Goal: Task Accomplishment & Management: Manage account settings

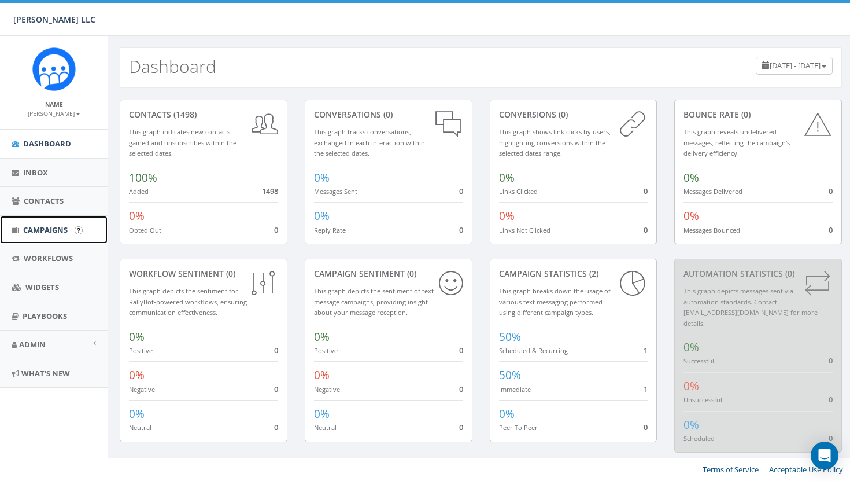
click at [58, 227] on span "Campaigns" at bounding box center [45, 229] width 45 height 10
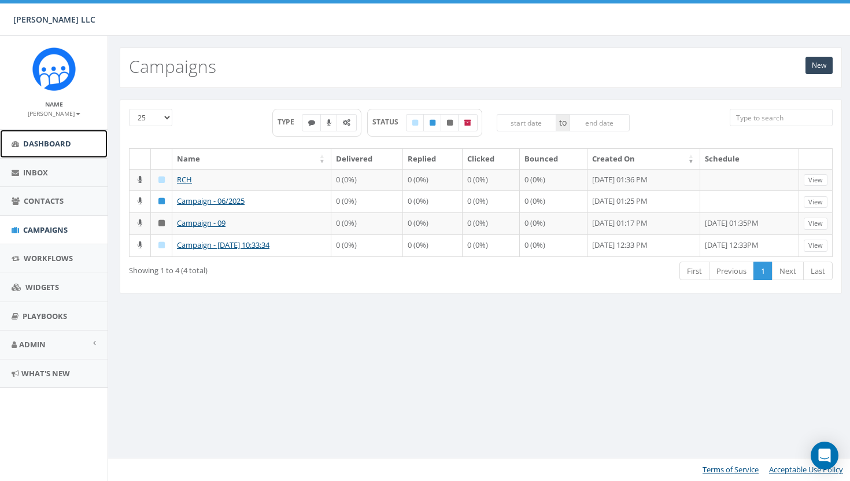
click at [40, 148] on span "Dashboard" at bounding box center [47, 143] width 48 height 10
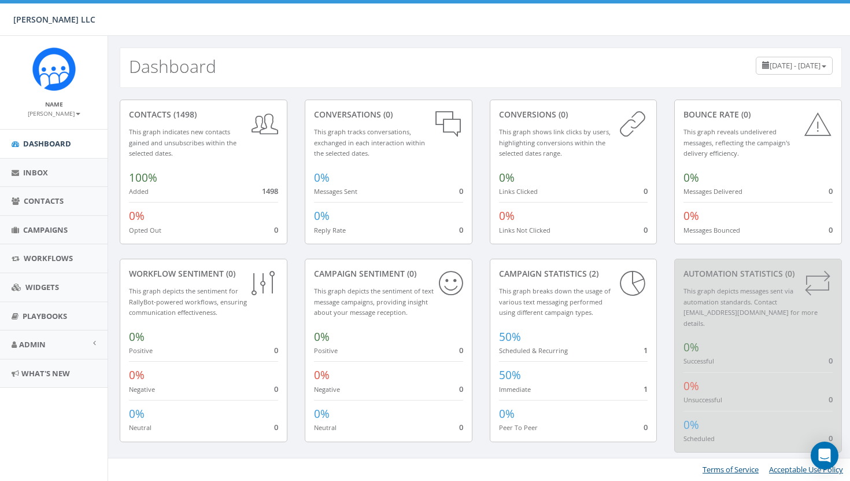
click at [76, 113] on b at bounding box center [78, 114] width 5 height 2
click at [69, 108] on link "[PERSON_NAME]" at bounding box center [54, 113] width 53 height 10
click at [60, 345] on link "Admin" at bounding box center [54, 344] width 108 height 28
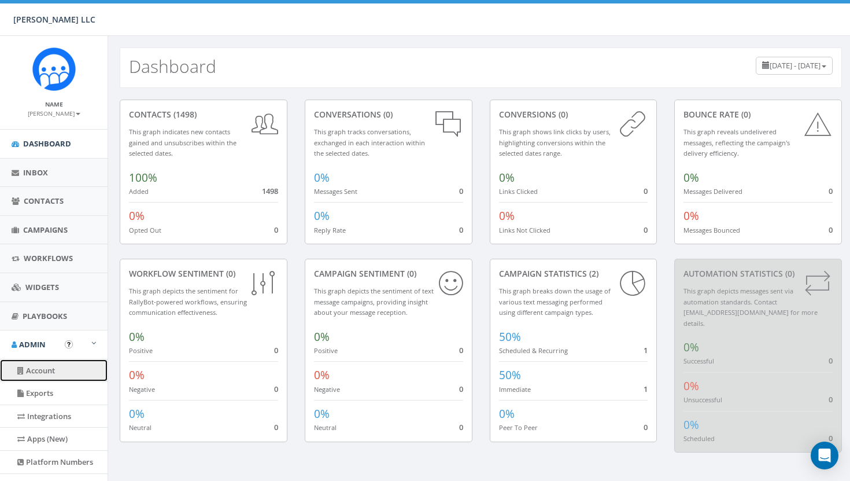
click at [59, 371] on link "Account" at bounding box center [54, 370] width 108 height 23
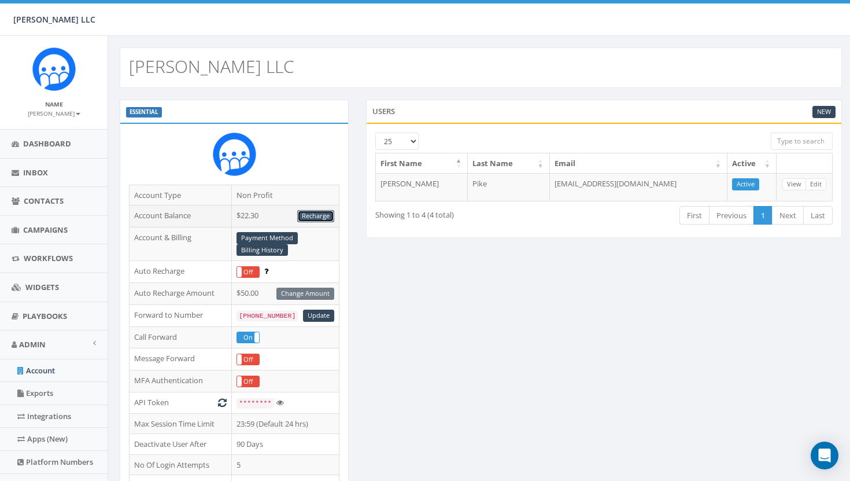
click at [309, 211] on link "Recharge" at bounding box center [315, 216] width 37 height 12
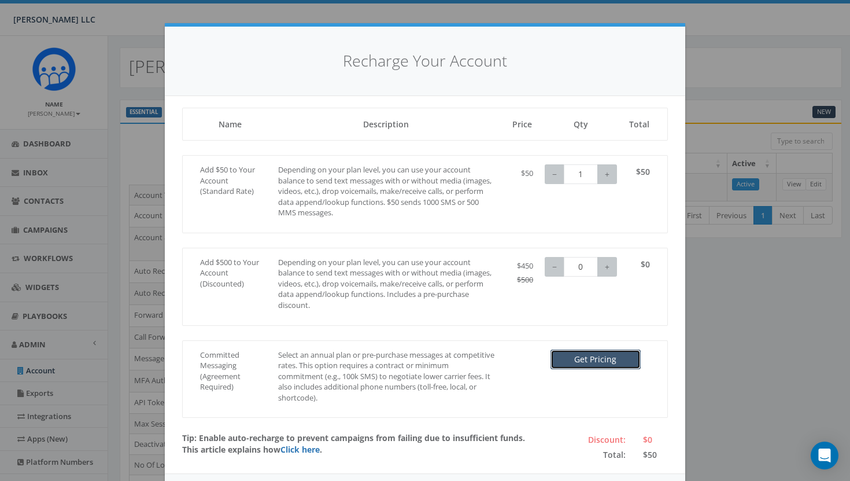
click at [601, 360] on button "Get Pricing" at bounding box center [596, 359] width 90 height 20
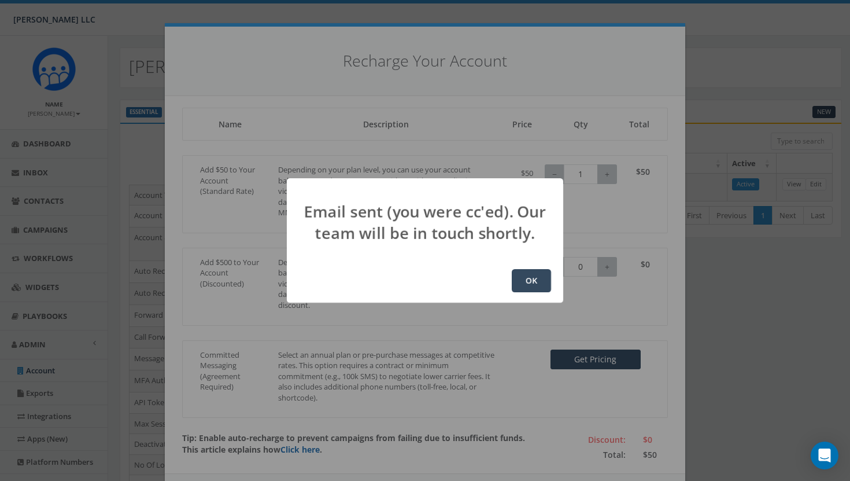
click at [530, 285] on button "OK" at bounding box center [531, 280] width 39 height 23
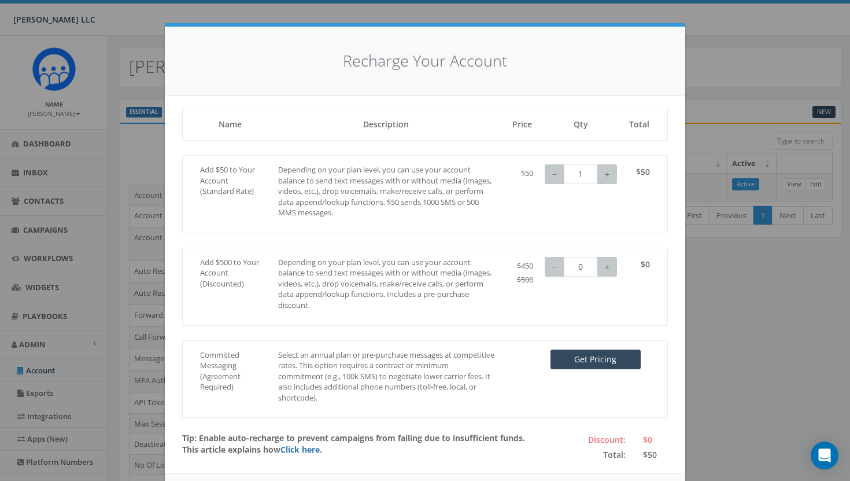
scroll to position [47, 0]
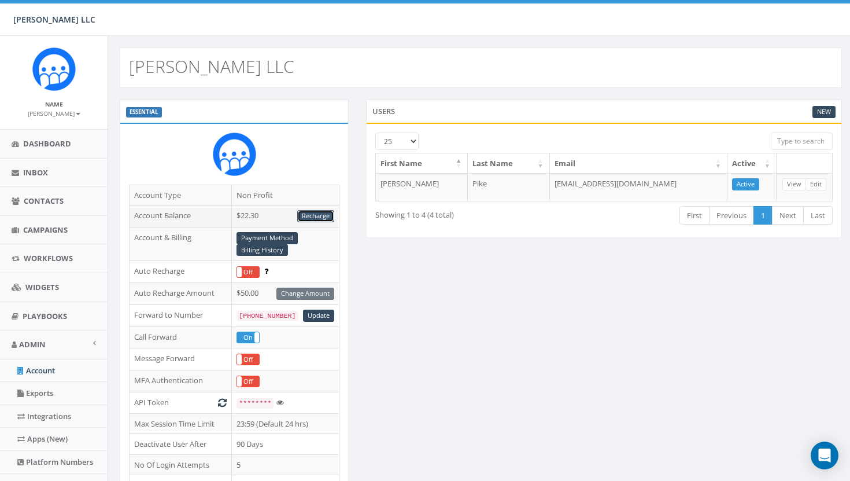
click at [320, 217] on link "Recharge" at bounding box center [315, 216] width 37 height 12
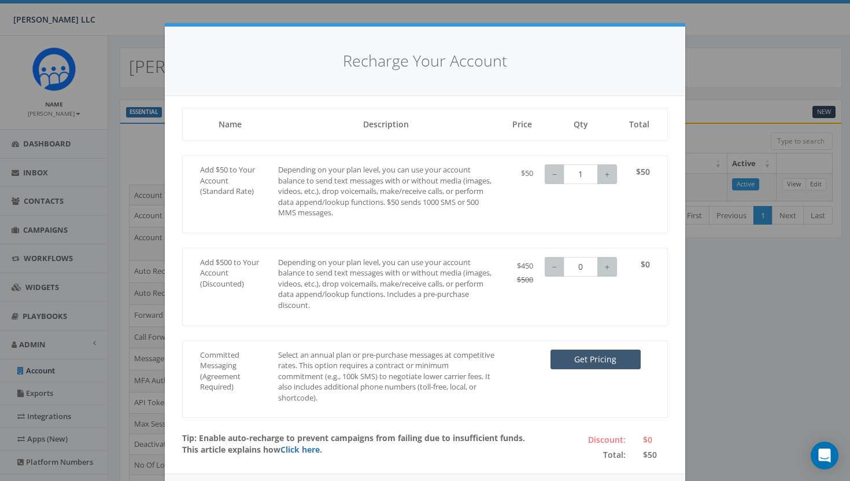
scroll to position [47, 0]
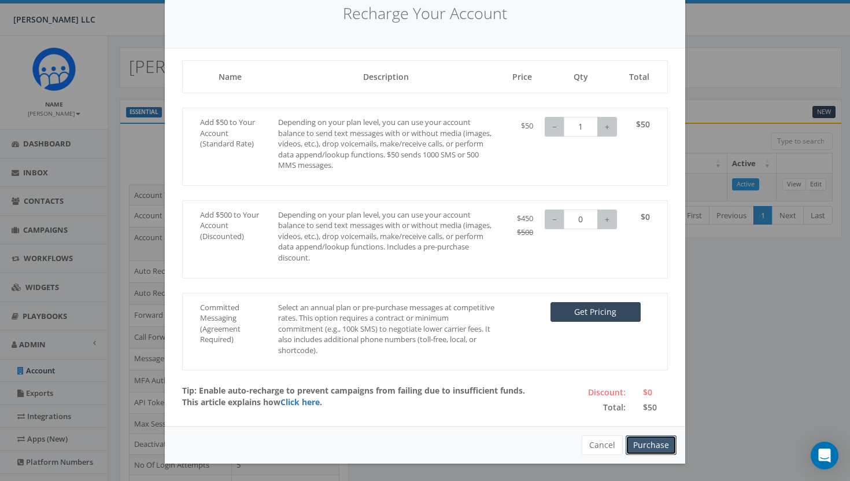
click at [645, 451] on button "Purchase" at bounding box center [651, 445] width 51 height 20
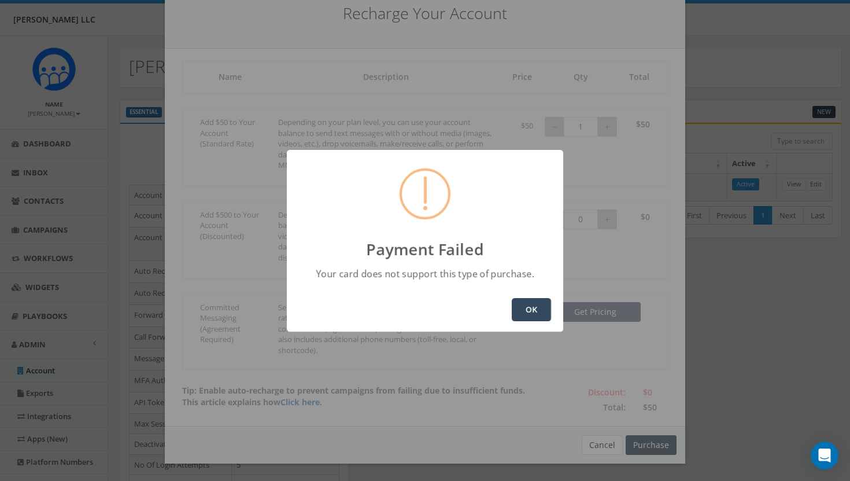
click at [524, 309] on button "OK" at bounding box center [531, 309] width 39 height 23
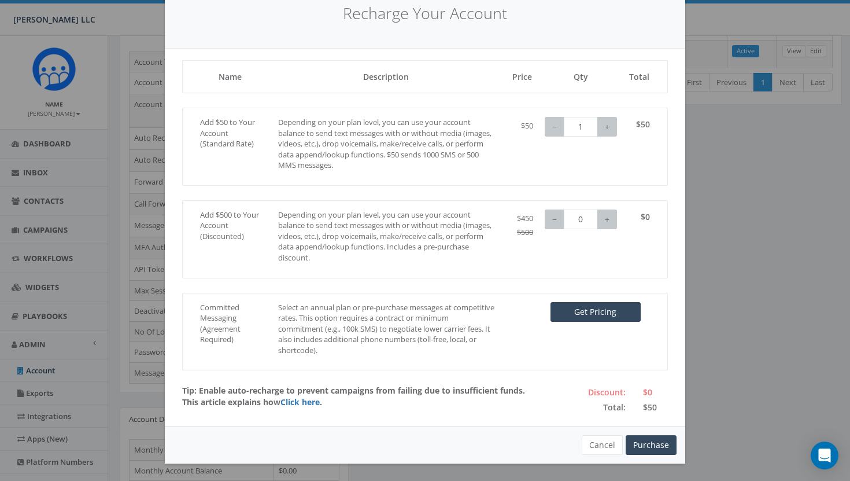
scroll to position [0, 0]
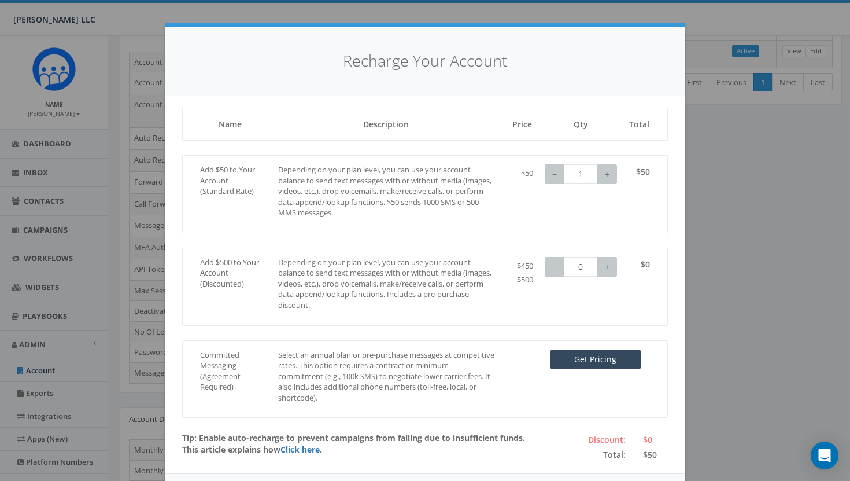
click at [706, 160] on div "Recharge Your Account Loading, please wait... Name Description Price Qty Total …" at bounding box center [425, 240] width 850 height 481
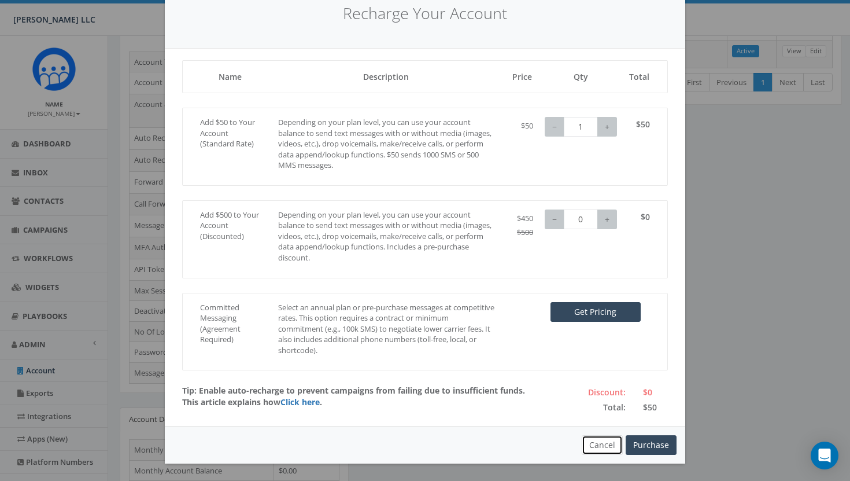
click at [606, 443] on button "Cancel" at bounding box center [602, 445] width 41 height 20
